Goal: Use online tool/utility: Utilize a website feature to perform a specific function

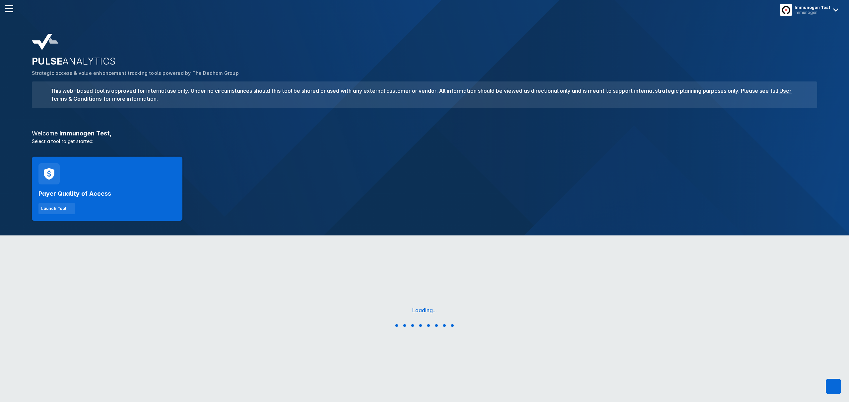
click at [9, 155] on div "PULSE ANALYTICS Strategic access & value enhancement tracking tools powered by …" at bounding box center [424, 133] width 849 height 206
click at [97, 178] on div "Payer Quality of Access Launch Tool" at bounding box center [107, 189] width 151 height 64
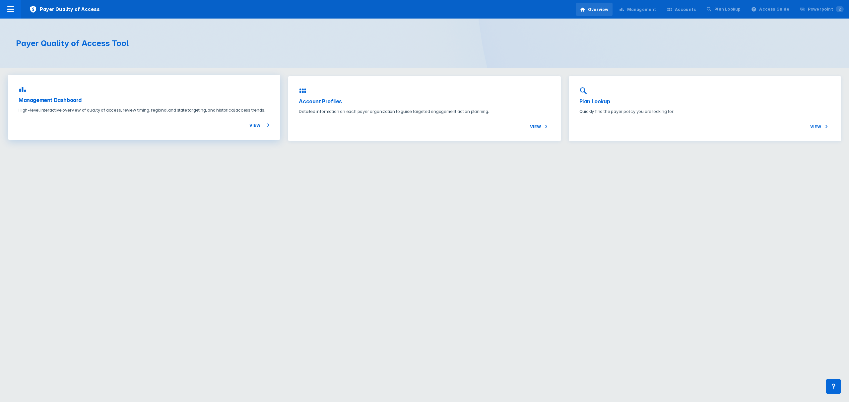
click at [108, 115] on div "View" at bounding box center [144, 121] width 251 height 16
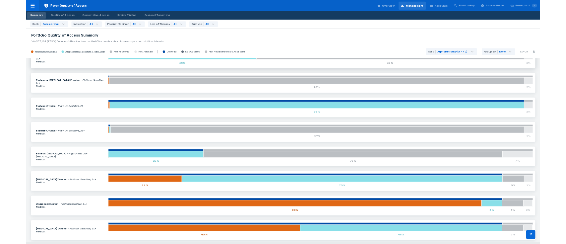
scroll to position [145, 0]
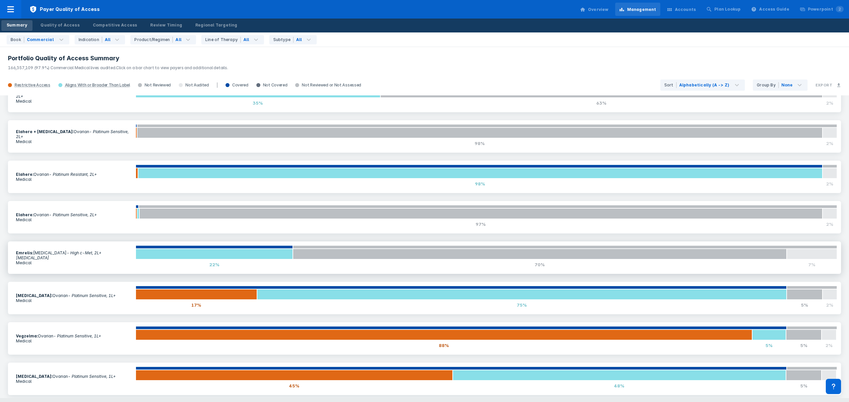
click at [73, 253] on icon "- High c-Met, 2L+ [MEDICAL_DATA]" at bounding box center [59, 256] width 86 height 10
